Goal: Task Accomplishment & Management: Complete application form

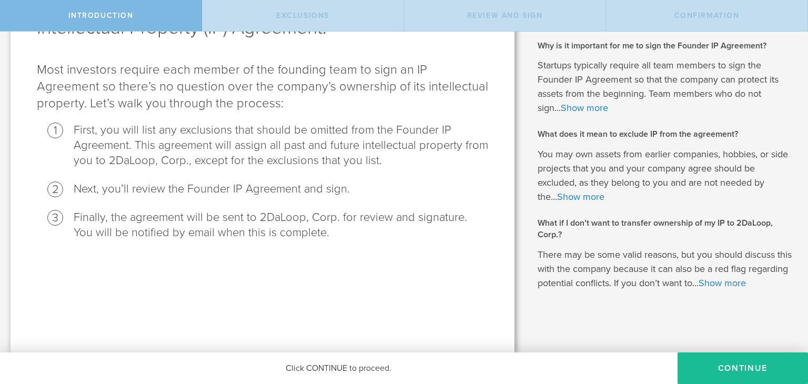
scroll to position [118, 0]
click at [755, 367] on button "Continue" at bounding box center [743, 369] width 131 height 32
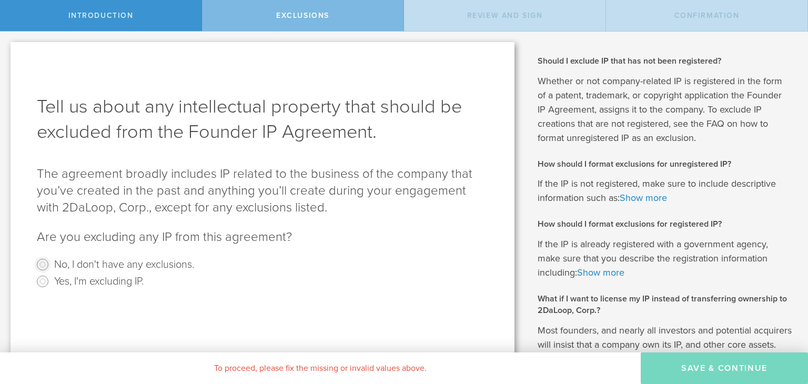
click at [44, 263] on input "No, I don't have any exclusions." at bounding box center [42, 264] width 17 height 17
radio input "true"
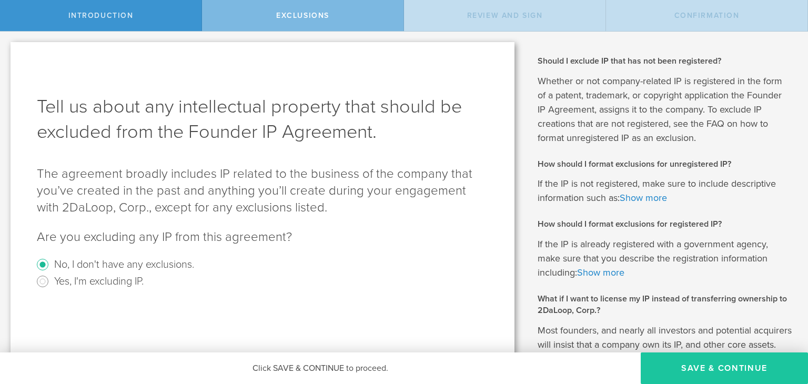
click at [717, 367] on button "Save & Continue" at bounding box center [724, 369] width 167 height 32
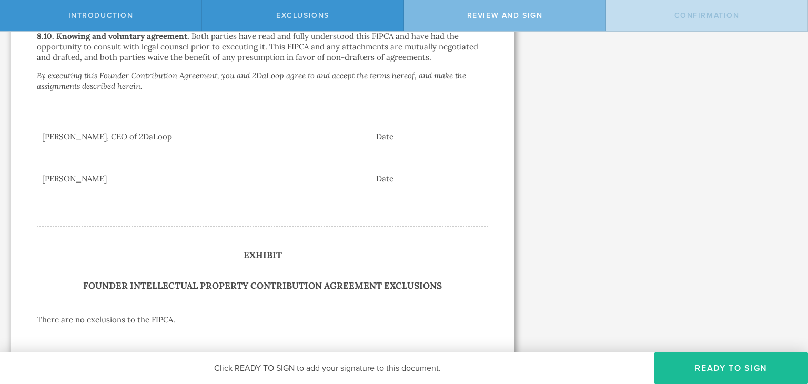
scroll to position [2722, 0]
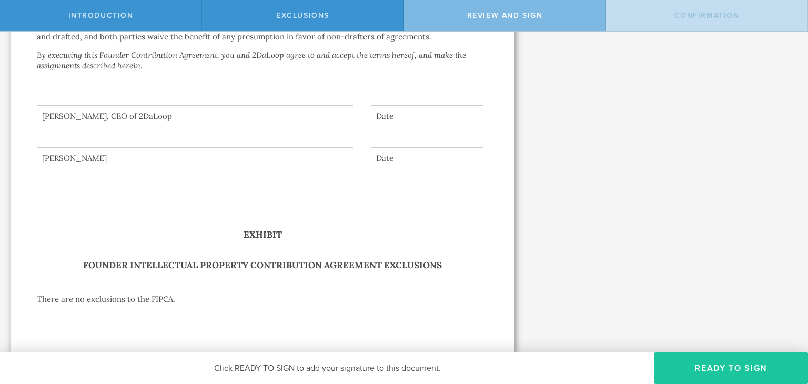
click at [708, 375] on button "Ready to Sign" at bounding box center [732, 369] width 154 height 32
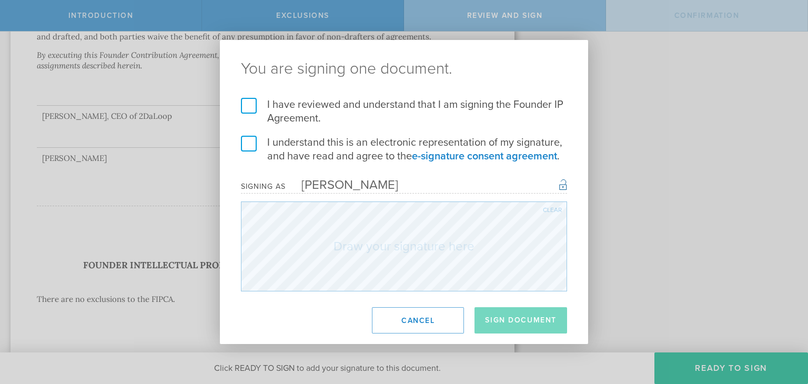
click at [248, 101] on label "I have reviewed and understand that I am signing the Founder IP Agreement." at bounding box center [404, 111] width 326 height 27
click at [0, 0] on input "I have reviewed and understand that I am signing the Founder IP Agreement." at bounding box center [0, 0] width 0 height 0
click at [249, 146] on label "I understand this is an electronic representation of my signature, and have rea…" at bounding box center [404, 149] width 326 height 27
click at [0, 0] on input "I understand this is an electronic representation of my signature, and have rea…" at bounding box center [0, 0] width 0 height 0
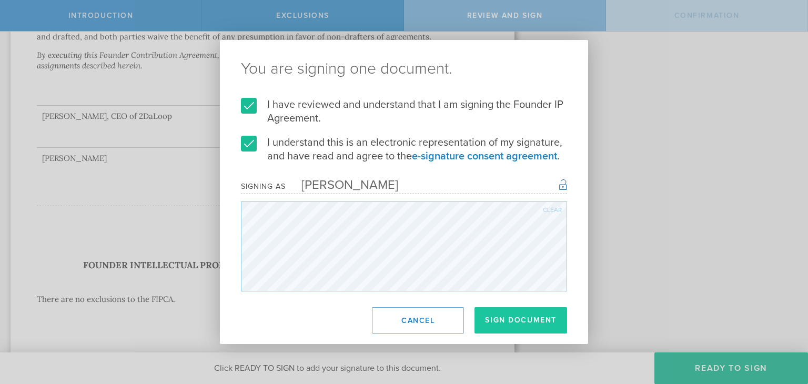
click at [518, 315] on button "Sign Document" at bounding box center [521, 320] width 93 height 26
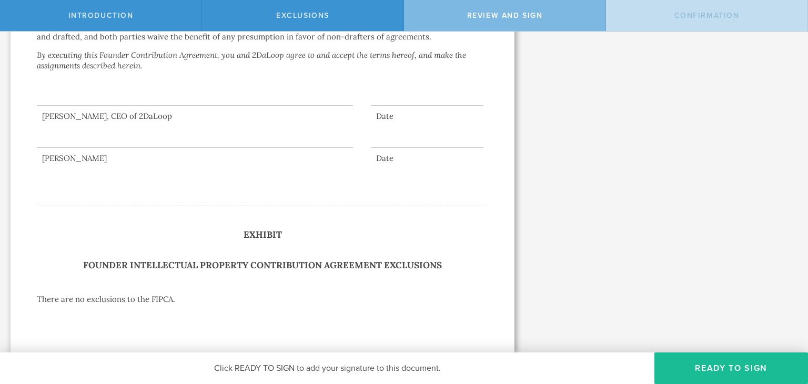
scroll to position [0, 0]
